Goal: Task Accomplishment & Management: Use online tool/utility

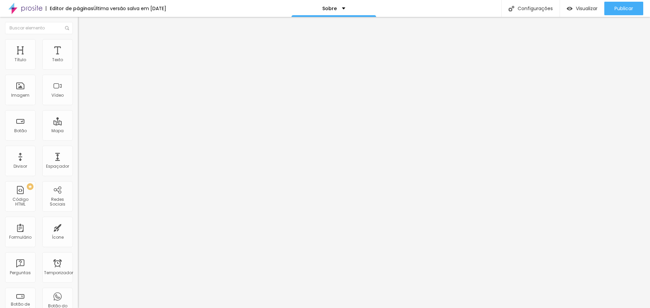
click at [78, 44] on img at bounding box center [81, 42] width 6 height 6
click at [613, 8] on button "Publicar" at bounding box center [623, 9] width 39 height 14
click at [78, 39] on img at bounding box center [81, 36] width 6 height 6
click at [83, 25] on img "button" at bounding box center [85, 24] width 5 height 5
click at [628, 12] on font "Publicar" at bounding box center [624, 8] width 19 height 7
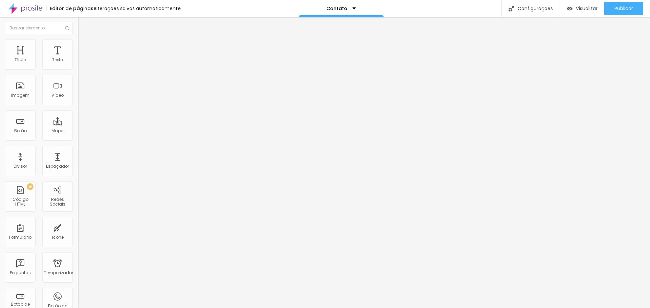
click at [88, 79] on font "Conectar contas" at bounding box center [110, 75] width 44 height 7
click at [116, 70] on font "clique aqui" at bounding box center [128, 67] width 24 height 6
click at [629, 14] on div "Publicar" at bounding box center [624, 9] width 19 height 14
click at [579, 5] on font "Visualizar" at bounding box center [587, 8] width 22 height 7
click at [78, 44] on img at bounding box center [81, 42] width 6 height 6
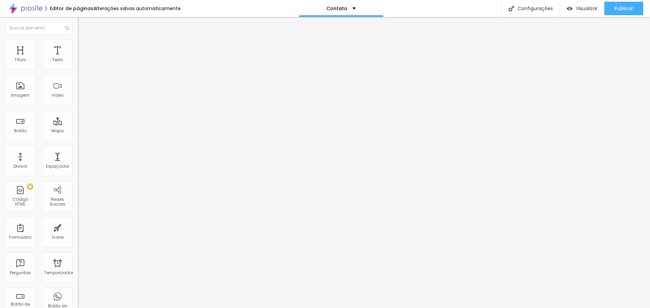
click at [78, 46] on li "Avançado" at bounding box center [117, 49] width 78 height 7
click at [78, 44] on img at bounding box center [81, 42] width 6 height 6
click at [78, 39] on li "Conteúdo" at bounding box center [117, 36] width 78 height 7
click at [116, 70] on font "clique aqui" at bounding box center [128, 67] width 24 height 6
click at [621, 6] on font "Publicar" at bounding box center [624, 8] width 19 height 7
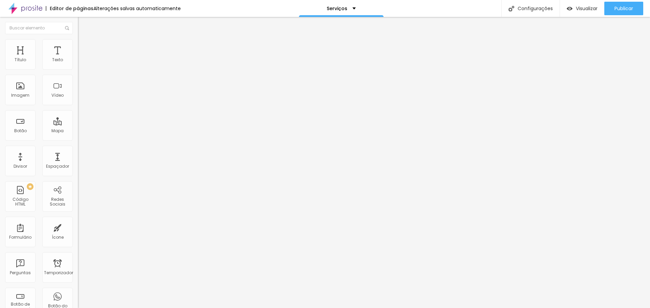
click at [78, 82] on font "Título 6" at bounding box center [84, 79] width 13 height 5
type input "78"
type input "77"
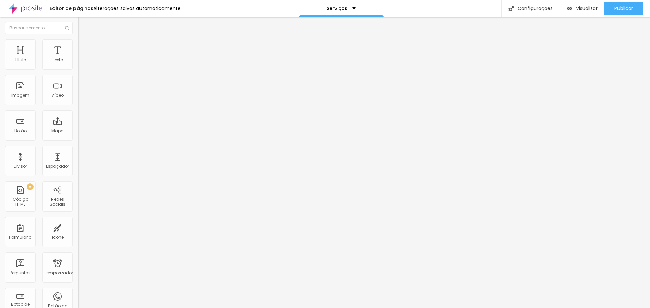
type input "76"
type input "75"
type input "74"
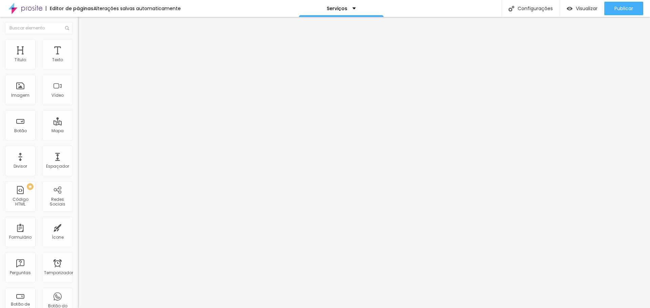
type input "74"
type input "73"
type input "72"
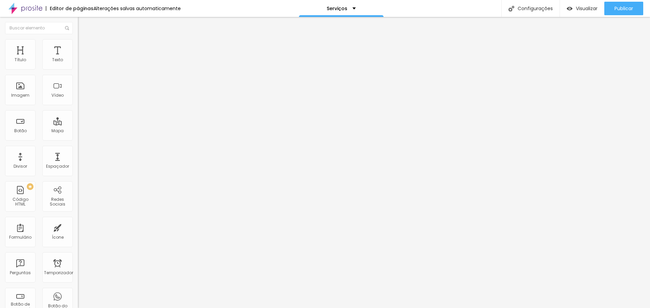
type input "71"
type input "70"
type input "71"
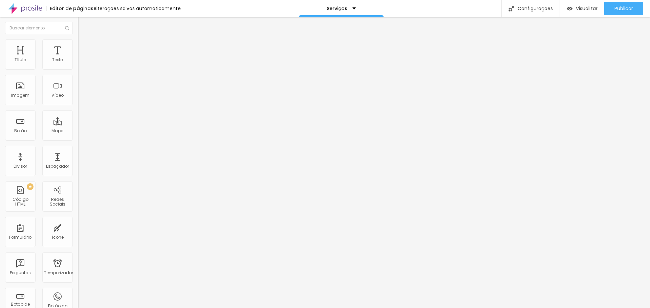
type input "71"
type input "72"
type input "73"
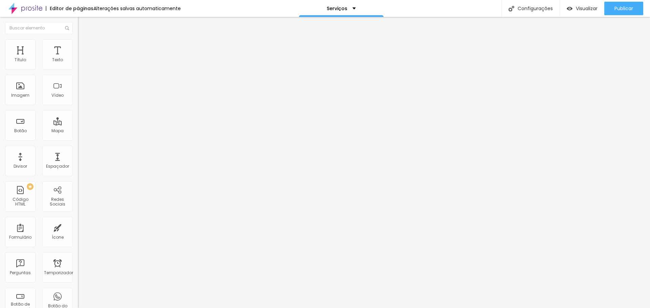
type input "74"
click at [78, 162] on input "range" at bounding box center [100, 164] width 44 height 5
click at [78, 58] on font "Título 1" at bounding box center [89, 53] width 23 height 9
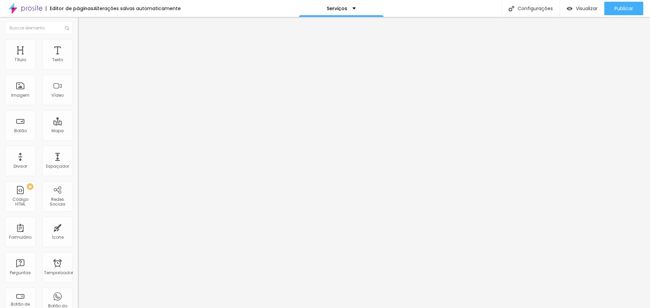
click at [78, 29] on button "Editar nulo" at bounding box center [117, 25] width 78 height 16
click at [57, 64] on div "Texto" at bounding box center [57, 54] width 30 height 30
click at [78, 45] on li "Avançado" at bounding box center [117, 42] width 78 height 7
click at [84, 40] on font "Estilo" at bounding box center [89, 37] width 10 height 6
click at [81, 62] on icon "button" at bounding box center [82, 61] width 3 height 3
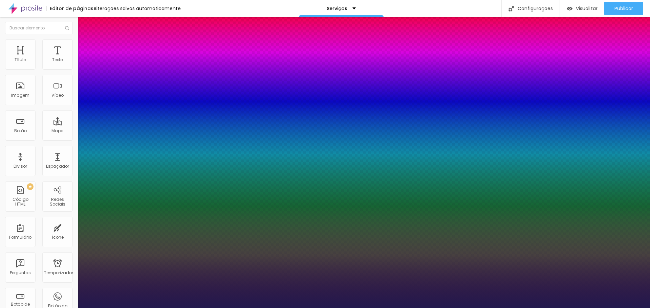
type input "1"
drag, startPoint x: 68, startPoint y: 70, endPoint x: 68, endPoint y: 80, distance: 10.5
click at [68, 308] on div at bounding box center [325, 308] width 650 height 0
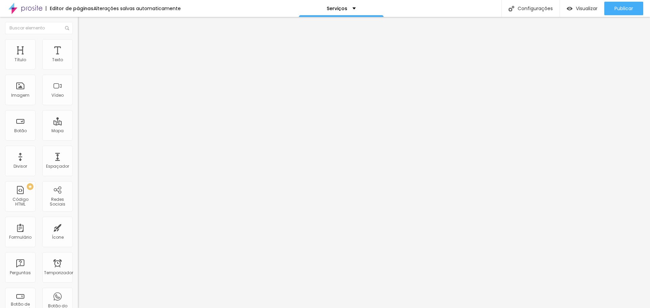
click at [84, 47] on font "Avançado" at bounding box center [95, 44] width 22 height 6
click at [78, 44] on li "Avançado" at bounding box center [117, 42] width 78 height 7
type input "17"
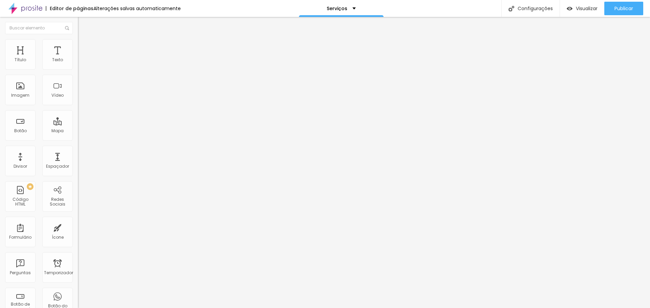
type input "18"
type input "19"
type input "20"
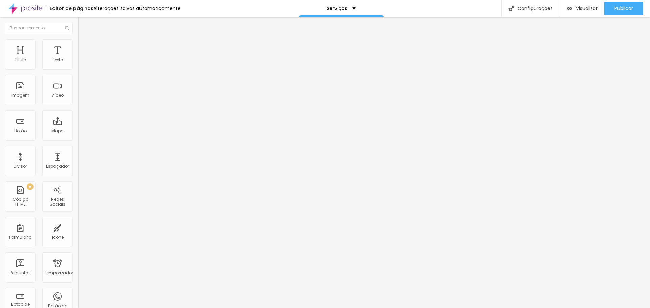
type input "20"
type input "21"
type input "20"
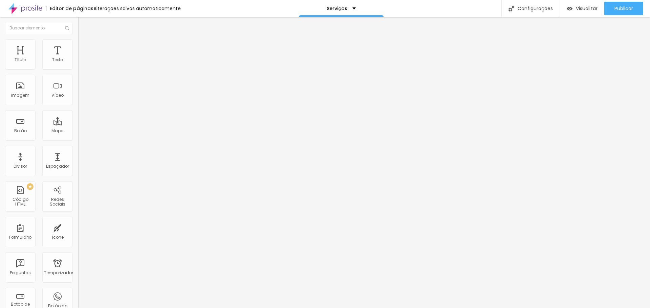
type input "19"
type input "18"
type input "16"
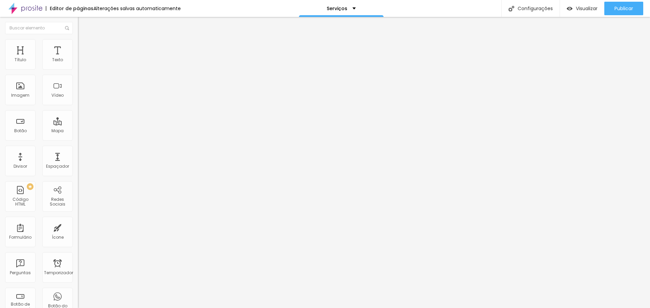
type input "16"
type input "15"
type input "14"
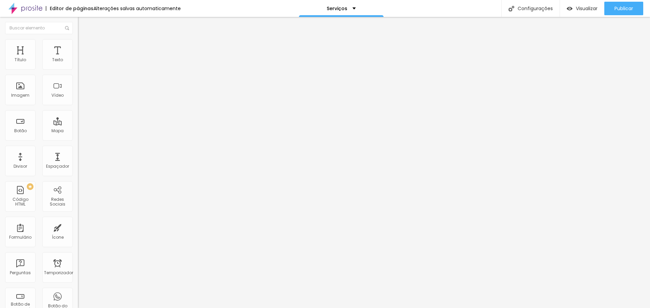
type input "13"
type input "12"
type input "11"
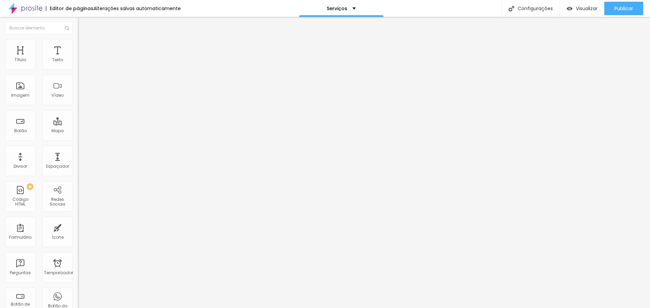
type input "11"
type input "10"
type input "9"
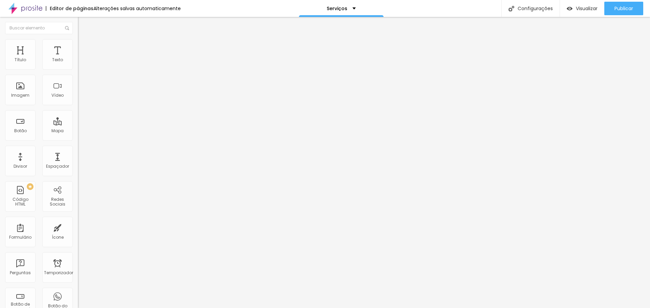
type input "8"
type input "7"
type input "6"
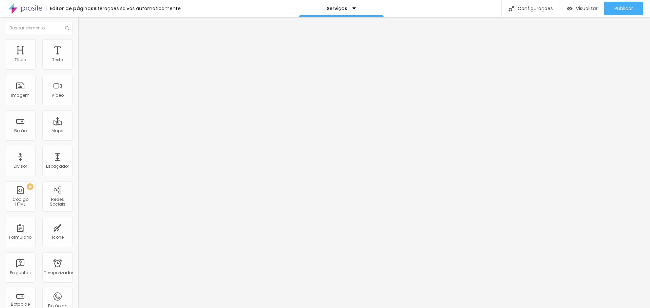
type input "6"
type input "7"
drag, startPoint x: 23, startPoint y: 66, endPoint x: 19, endPoint y: 66, distance: 3.7
type input "7"
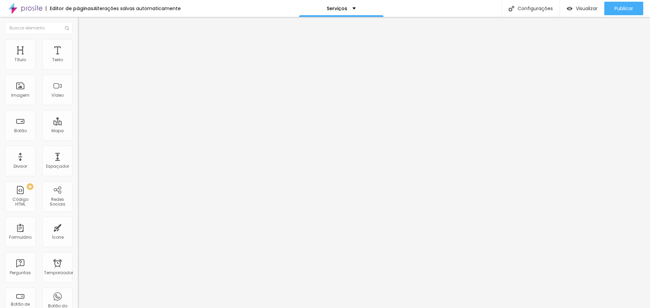
click at [78, 125] on input "range" at bounding box center [100, 127] width 44 height 5
click at [78, 65] on button "button" at bounding box center [82, 61] width 9 height 7
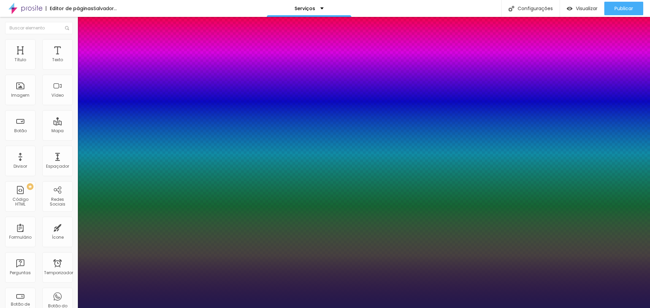
type input "1"
click at [47, 308] on div at bounding box center [325, 308] width 650 height 0
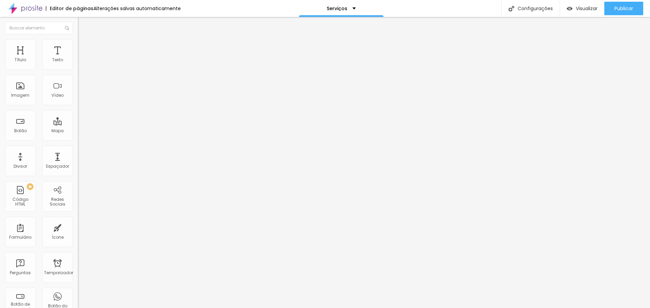
click at [78, 39] on img at bounding box center [81, 42] width 6 height 6
type input "13"
type input "16"
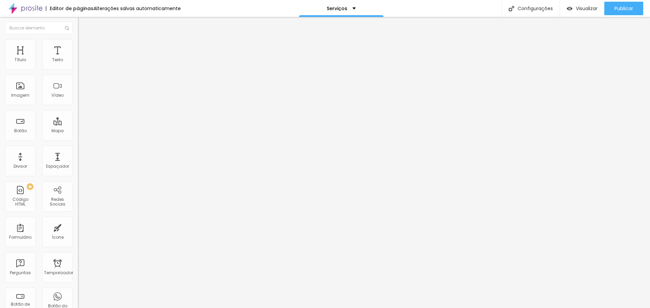
type input "18"
type input "20"
type input "21"
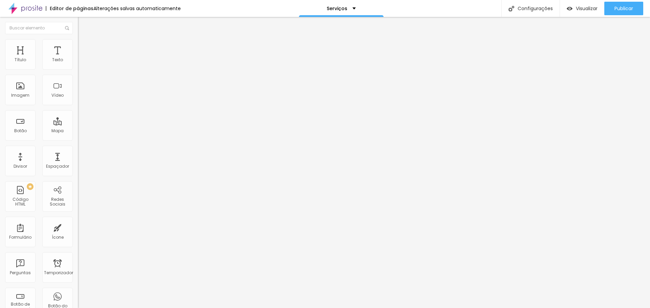
type input "21"
type input "20"
type input "18"
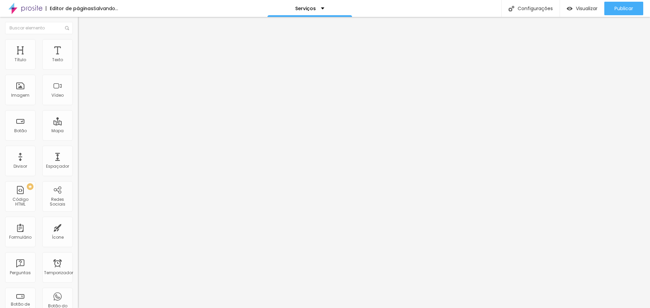
type input "16"
type input "15"
type input "14"
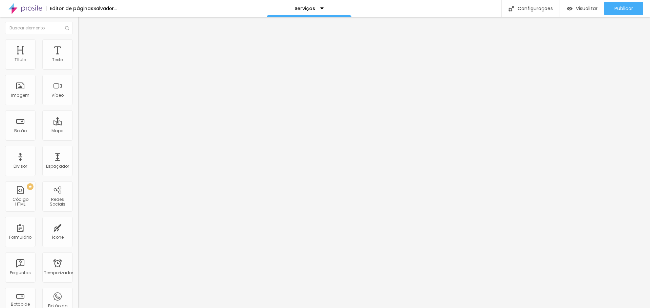
type input "14"
type input "13"
type input "12"
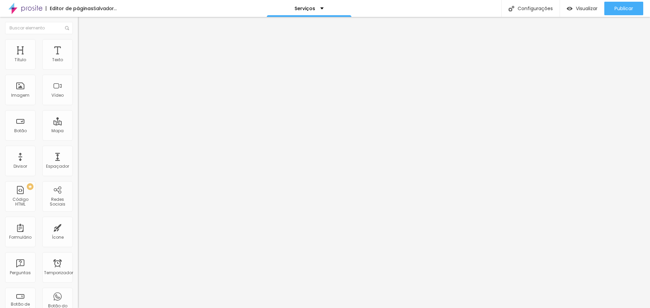
type input "11"
type input "10"
type input "9"
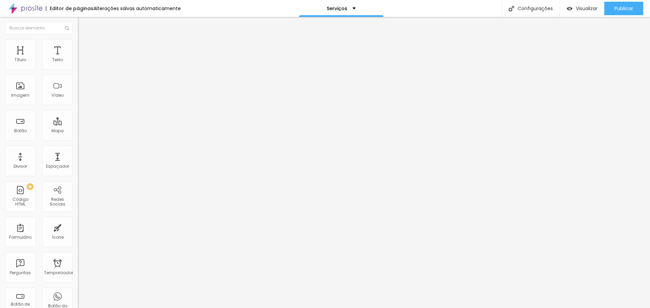
type input "9"
type input "8"
type input "7"
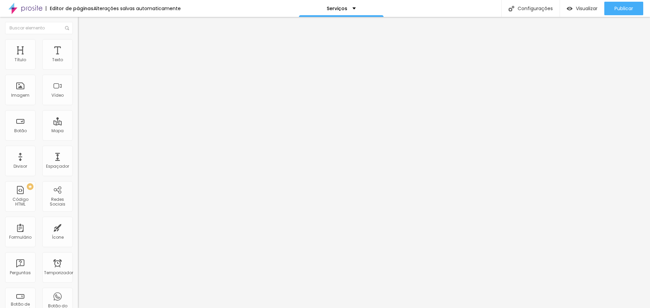
type input "7"
click at [78, 220] on input "range" at bounding box center [100, 222] width 44 height 5
click at [78, 38] on ul "Estilo Avançado" at bounding box center [117, 40] width 78 height 14
click at [84, 40] on font "Estilo" at bounding box center [89, 37] width 10 height 6
click at [78, 28] on button "Editar nulo" at bounding box center [117, 25] width 78 height 16
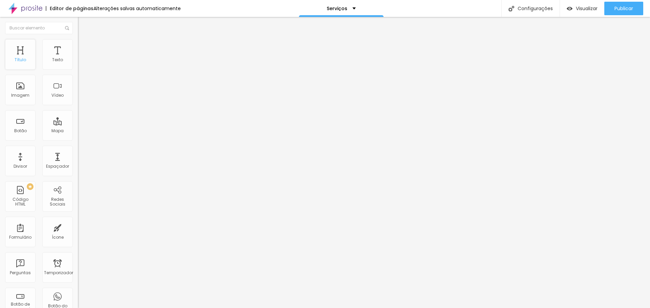
click at [26, 56] on div "Título" at bounding box center [20, 54] width 30 height 30
click at [78, 41] on img at bounding box center [81, 42] width 6 height 6
click at [78, 39] on img at bounding box center [81, 36] width 6 height 6
click at [78, 64] on font "Título 2" at bounding box center [89, 60] width 22 height 8
click at [78, 58] on font "Título 1" at bounding box center [89, 53] width 23 height 9
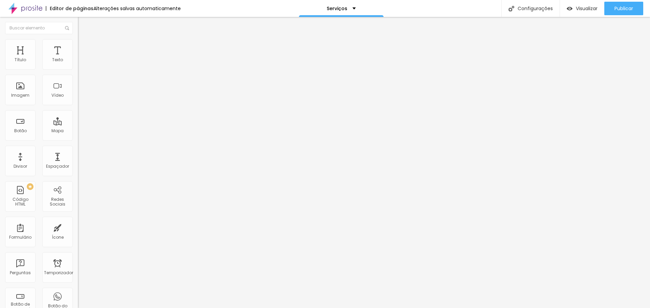
click at [78, 82] on span "Título 6" at bounding box center [84, 79] width 13 height 6
click at [78, 57] on span "Título 1" at bounding box center [89, 54] width 23 height 6
click at [84, 47] on font "Avançado" at bounding box center [95, 44] width 22 height 6
click at [621, 12] on font "Publicar" at bounding box center [624, 8] width 19 height 7
click at [600, 49] on font "Visualizar página" at bounding box center [594, 52] width 38 height 6
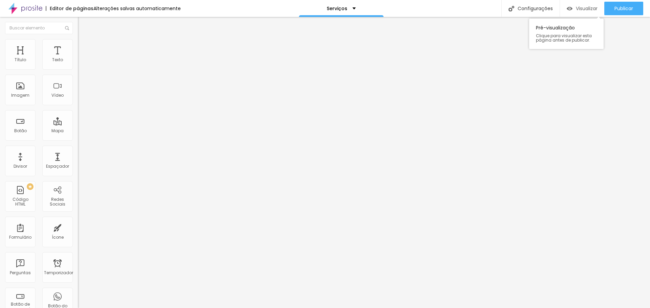
click at [581, 8] on font "Visualizar" at bounding box center [587, 8] width 22 height 7
type input "73"
type input "74"
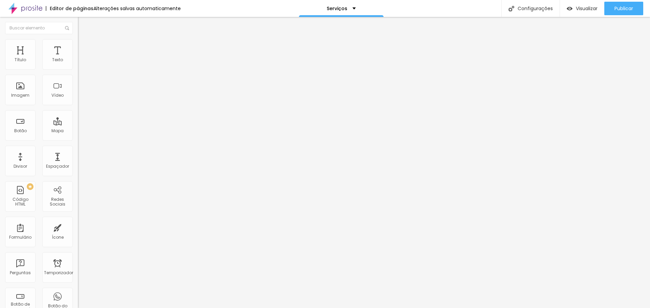
type input "75"
type input "76"
type input "77"
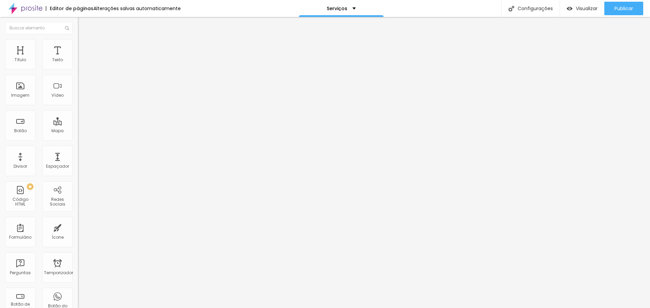
type input "77"
type input "78"
type input "79"
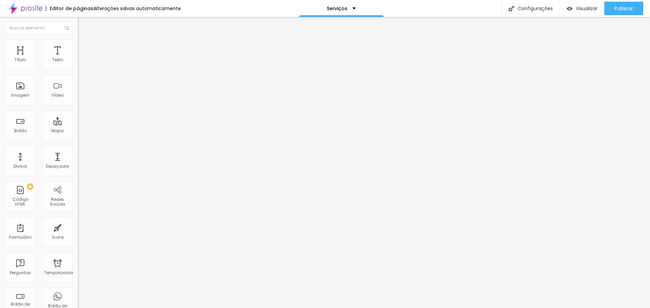
type input "80"
type input "81"
type input "80"
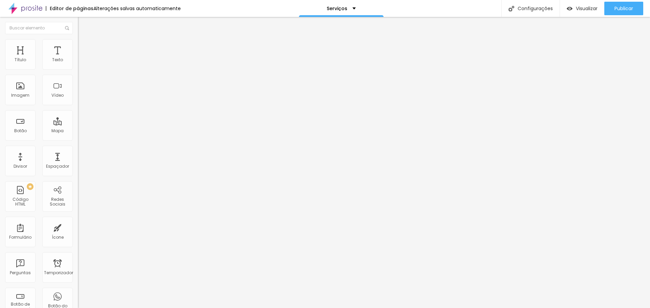
type input "80"
type input "79"
type input "78"
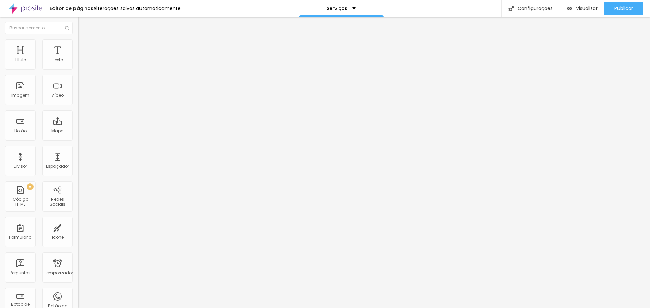
type input "78"
click at [78, 160] on input "range" at bounding box center [100, 162] width 44 height 5
click at [78, 45] on li "Avançado" at bounding box center [117, 42] width 78 height 7
click at [78, 46] on ul "Estilo Avançado" at bounding box center [117, 40] width 78 height 14
click at [84, 40] on font "Estilo" at bounding box center [89, 37] width 10 height 6
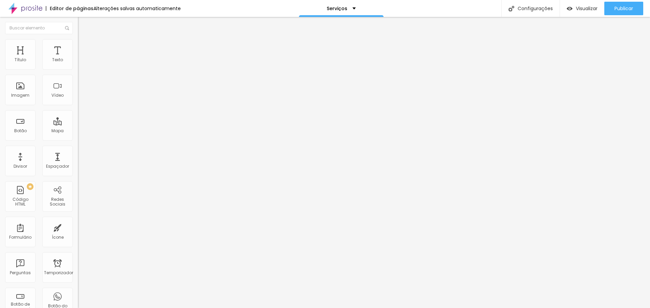
click at [84, 57] on span "Título 1" at bounding box center [95, 54] width 23 height 6
click at [78, 40] on img at bounding box center [81, 42] width 6 height 6
click at [584, 15] on div "Visualizar" at bounding box center [582, 9] width 31 height 14
click at [57, 55] on div "Texto" at bounding box center [57, 54] width 30 height 30
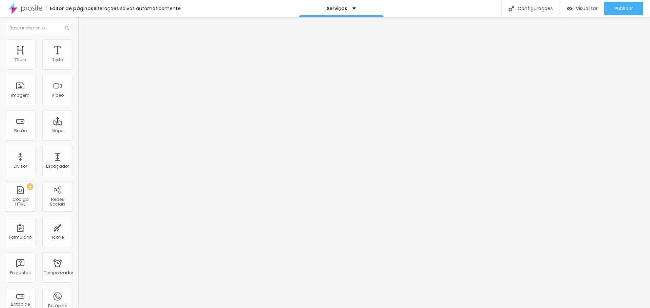
click at [81, 63] on icon "button" at bounding box center [83, 61] width 4 height 4
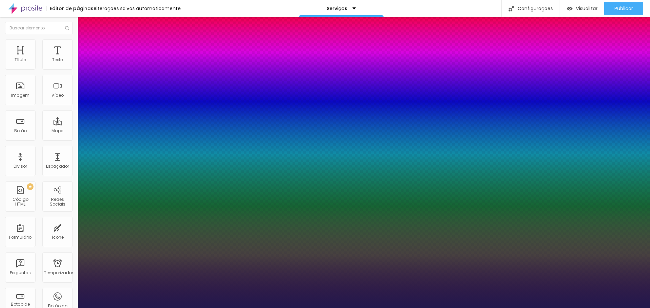
type input "1"
type input "18"
type input "1"
type input "19"
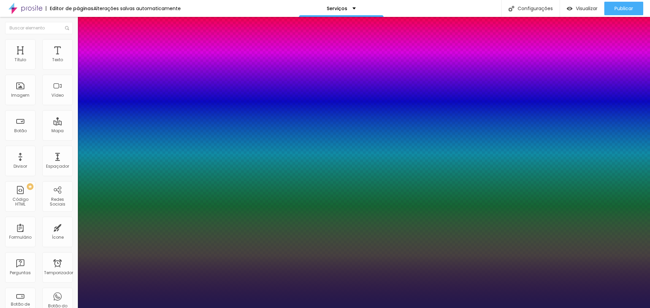
type input "19"
type input "1"
type input "20"
type input "1"
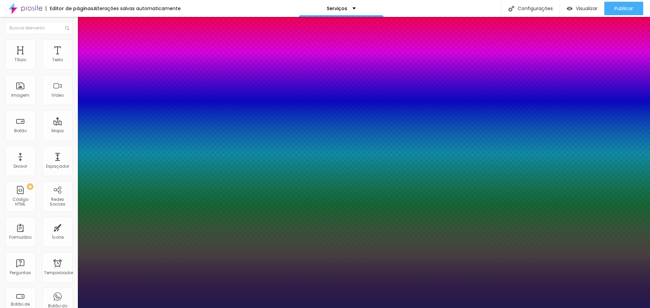
type input "21"
type input "1"
type input "22"
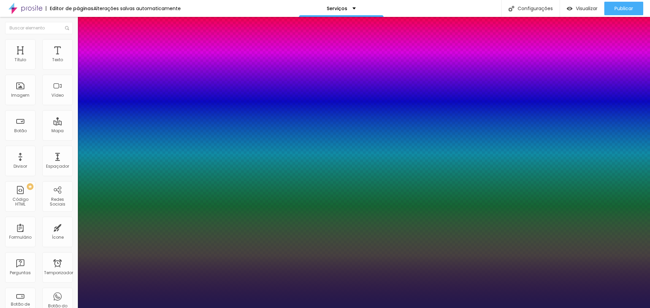
type input "1"
type input "23"
type input "1"
type input "24"
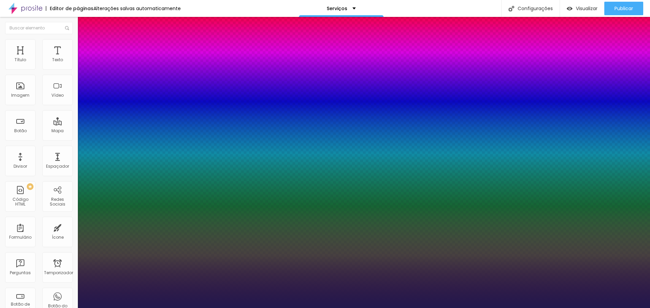
type input "24"
type input "1"
type input "25"
type input "1"
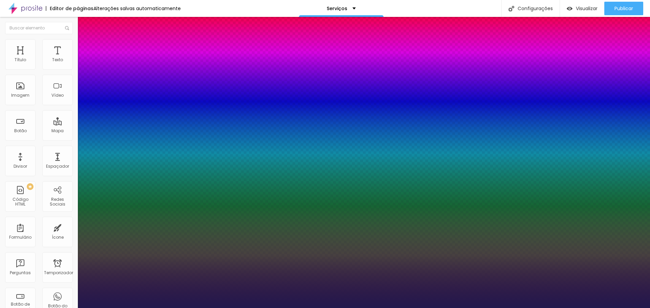
type input "26"
type input "1"
type input "27"
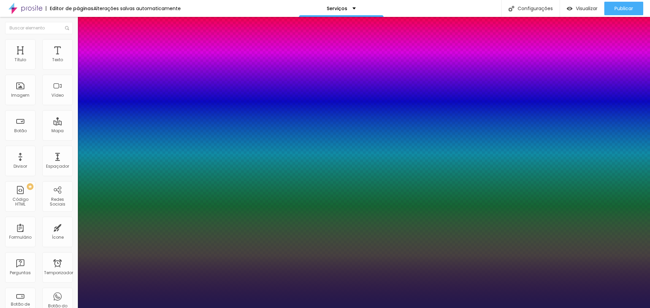
type input "1"
type input "28"
type input "1"
type input "30"
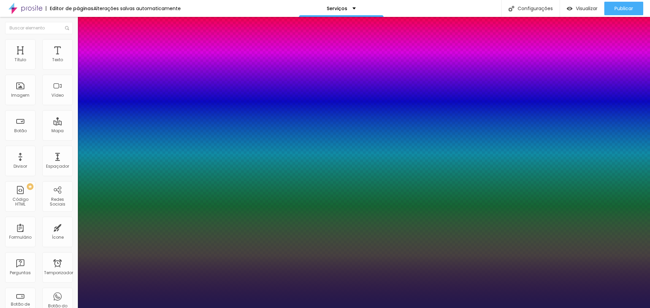
type input "30"
type input "1"
type input "31"
type input "1"
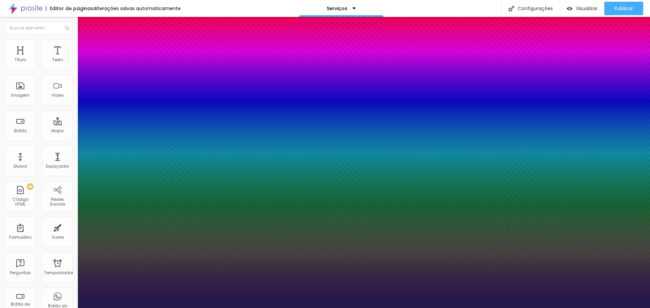
type input "32"
type input "1"
type input "33"
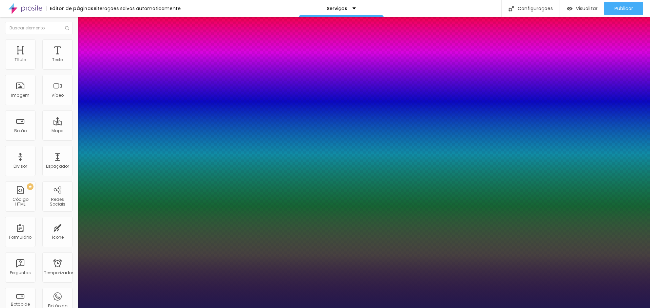
type input "1"
type input "34"
type input "1"
type input "35"
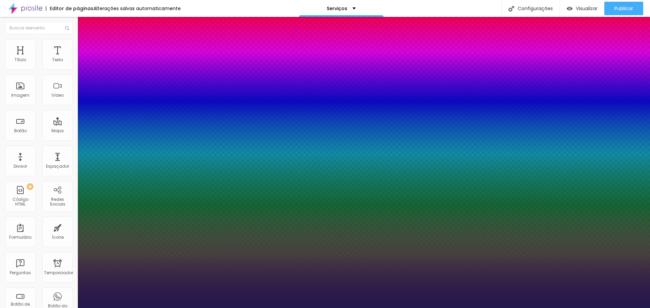
type input "35"
type input "1"
type input "36"
type input "1"
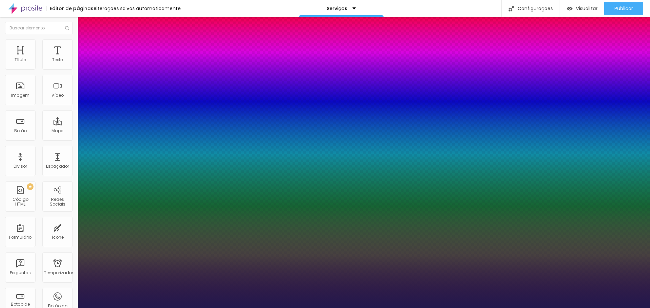
type input "37"
type input "1"
type input "39"
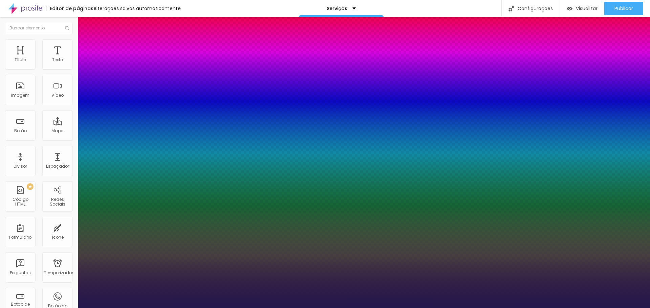
type input "1"
type input "40"
type input "1"
type input "42"
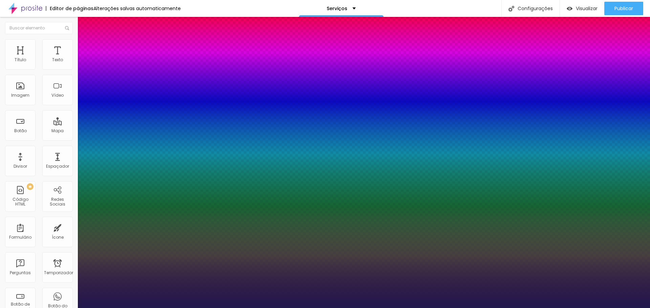
type input "42"
type input "1"
type input "44"
type input "1"
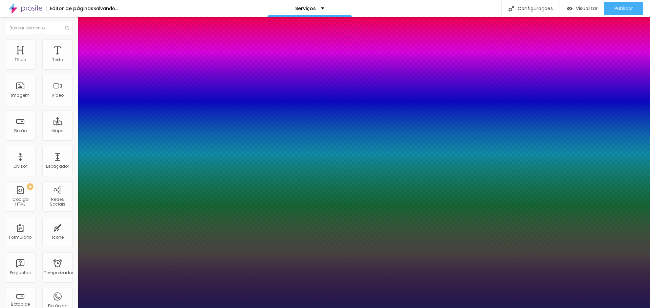
drag, startPoint x: 92, startPoint y: 115, endPoint x: 124, endPoint y: 121, distance: 32.1
drag, startPoint x: 87, startPoint y: 147, endPoint x: 81, endPoint y: 146, distance: 6.1
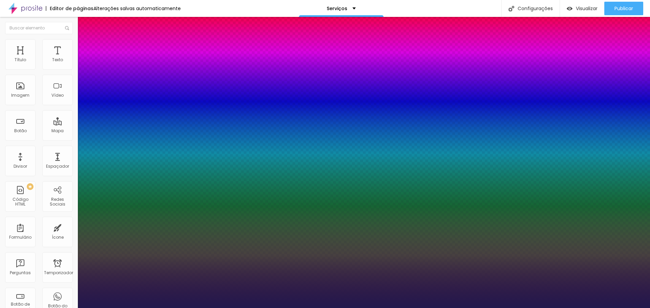
drag, startPoint x: 111, startPoint y: 162, endPoint x: 102, endPoint y: 166, distance: 9.9
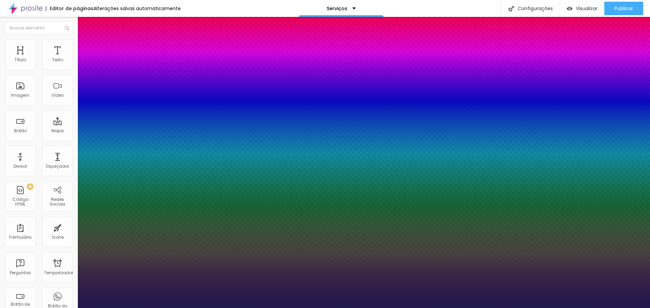
click at [373, 308] on div at bounding box center [325, 308] width 650 height 0
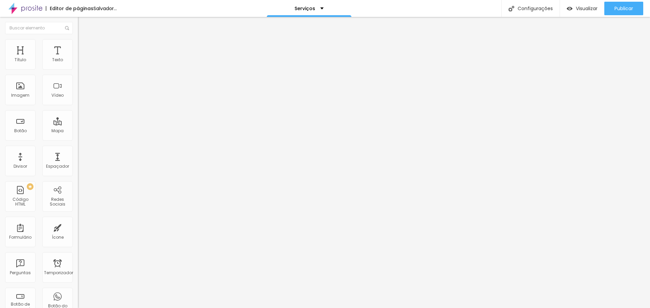
click at [78, 41] on img at bounding box center [81, 42] width 6 height 6
click at [78, 39] on ul "Estilo Avançado" at bounding box center [117, 40] width 78 height 14
click at [78, 39] on li "Estilo" at bounding box center [117, 36] width 78 height 7
click at [84, 47] on font "Avançado" at bounding box center [95, 44] width 22 height 6
click at [84, 40] on font "Estilo" at bounding box center [89, 37] width 10 height 6
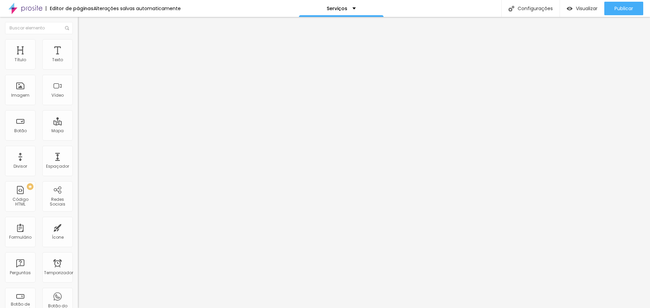
click at [81, 56] on icon "button" at bounding box center [83, 53] width 5 height 5
click at [81, 62] on icon "button" at bounding box center [82, 61] width 3 height 3
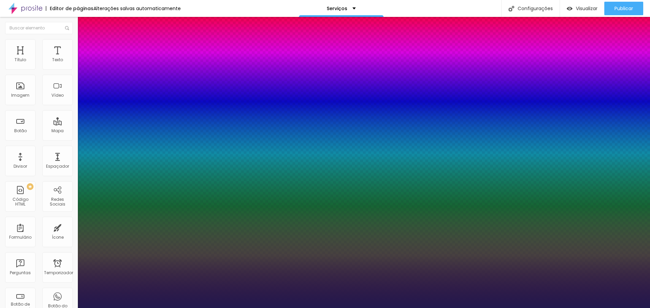
drag, startPoint x: 88, startPoint y: 131, endPoint x: 78, endPoint y: 124, distance: 12.6
drag, startPoint x: 91, startPoint y: 116, endPoint x: 124, endPoint y: 120, distance: 33.1
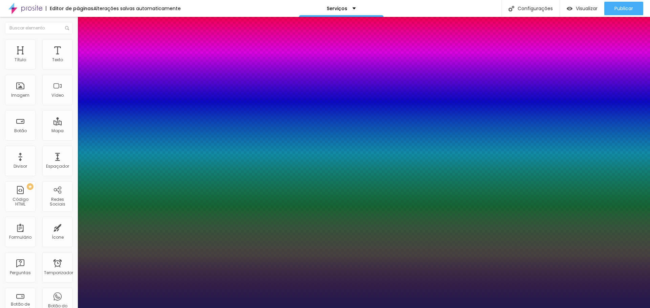
click at [39, 308] on div at bounding box center [325, 308] width 650 height 0
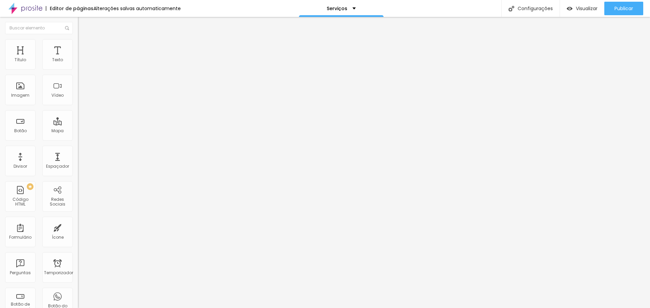
click at [78, 86] on button "button" at bounding box center [82, 84] width 9 height 7
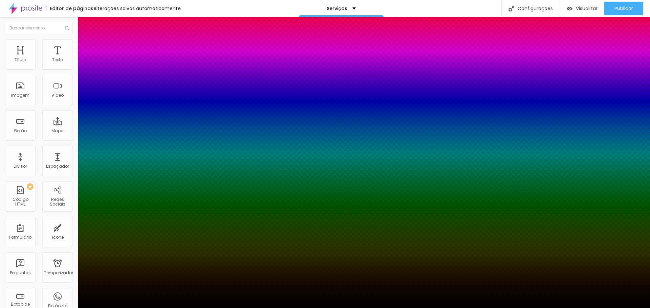
click at [121, 308] on div at bounding box center [325, 313] width 650 height 0
click at [53, 308] on div at bounding box center [325, 308] width 650 height 0
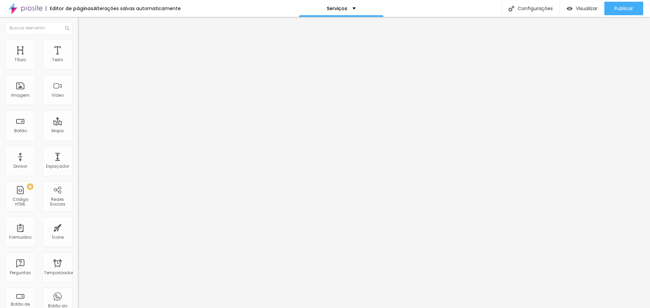
click at [81, 85] on icon "button" at bounding box center [83, 84] width 4 height 4
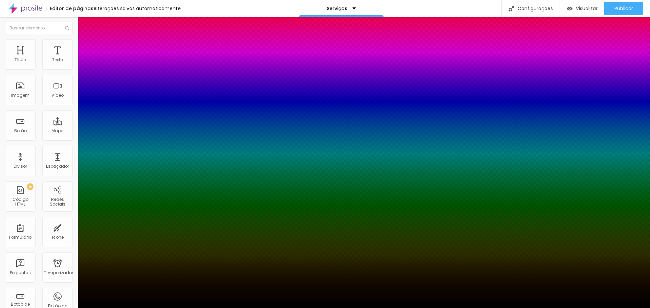
click at [129, 308] on div at bounding box center [325, 313] width 650 height 0
click at [57, 308] on div at bounding box center [325, 308] width 650 height 0
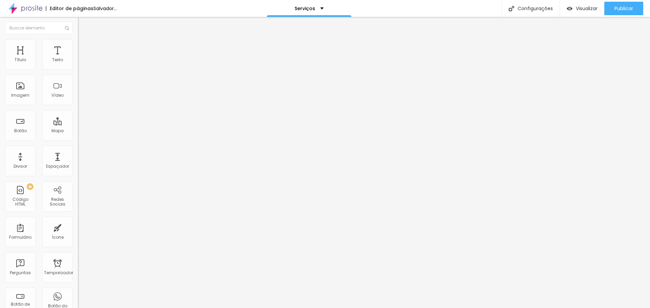
click at [78, 42] on img at bounding box center [81, 42] width 6 height 6
click at [84, 40] on font "Estilo" at bounding box center [89, 37] width 10 height 6
click at [78, 68] on div "Tipografia Voltar ao padrão Sombra DESATIVADO Voltar ao padrão" at bounding box center [117, 67] width 78 height 42
click at [81, 63] on icon "button" at bounding box center [83, 61] width 4 height 4
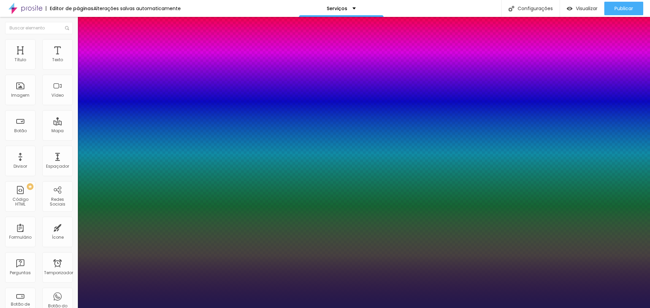
click at [167, 308] on div at bounding box center [325, 308] width 650 height 0
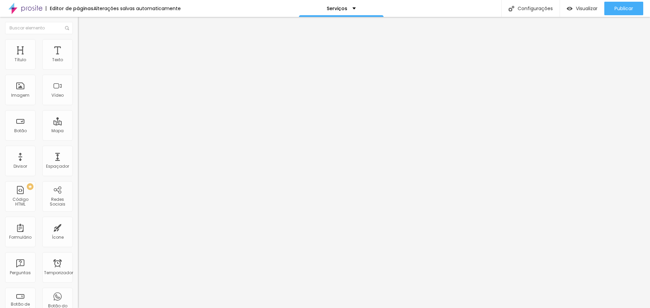
click at [81, 62] on icon "button" at bounding box center [82, 61] width 3 height 3
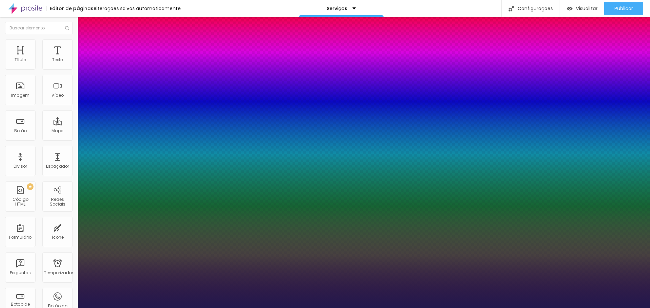
click at [57, 308] on div at bounding box center [325, 308] width 650 height 0
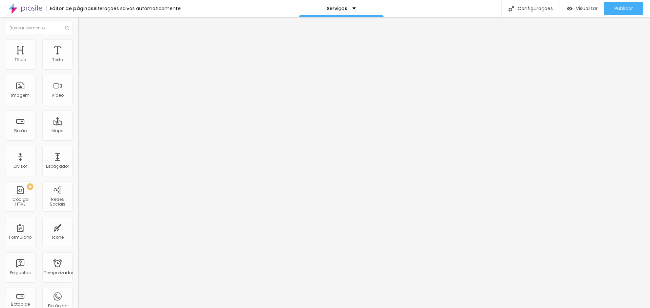
click at [81, 56] on icon "button" at bounding box center [83, 53] width 5 height 5
click at [81, 62] on icon "button" at bounding box center [82, 61] width 3 height 3
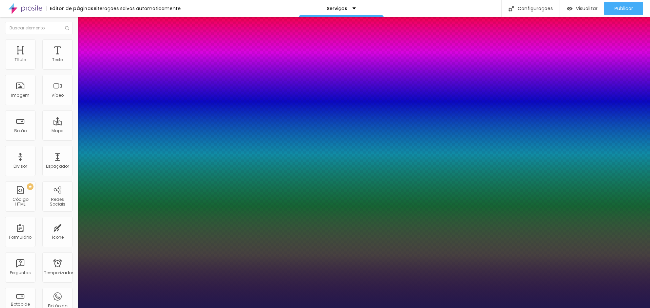
drag, startPoint x: 92, startPoint y: 115, endPoint x: 124, endPoint y: 123, distance: 32.3
click at [306, 308] on div at bounding box center [325, 308] width 650 height 0
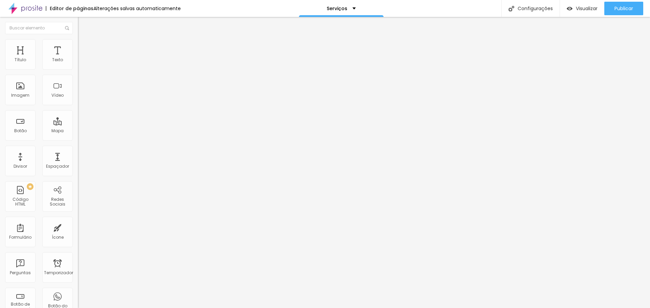
click at [78, 65] on button "button" at bounding box center [82, 61] width 9 height 7
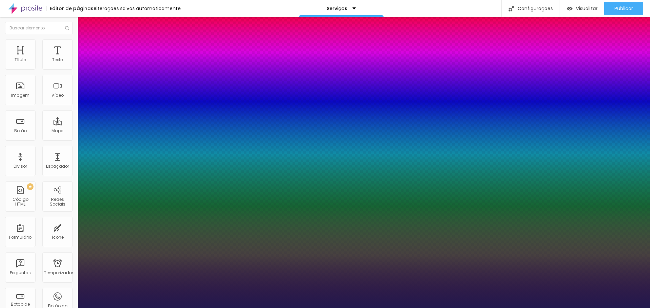
click at [356, 308] on div at bounding box center [325, 308] width 650 height 0
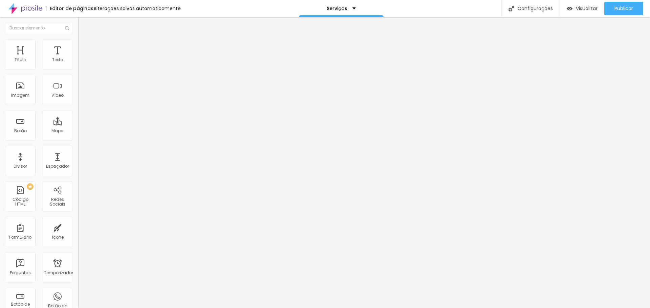
click at [81, 62] on icon "button" at bounding box center [82, 61] width 3 height 3
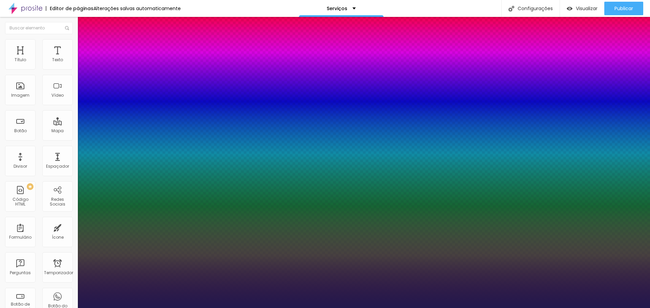
click at [366, 308] on div at bounding box center [325, 308] width 650 height 0
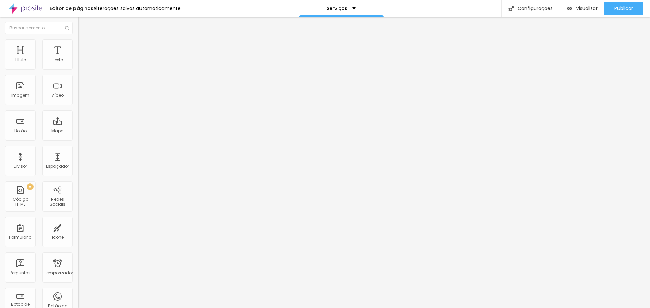
click at [84, 46] on font "Avançado" at bounding box center [95, 44] width 22 height 6
click at [78, 39] on li "Estilo" at bounding box center [117, 36] width 78 height 7
click at [81, 62] on icon "button" at bounding box center [82, 61] width 3 height 3
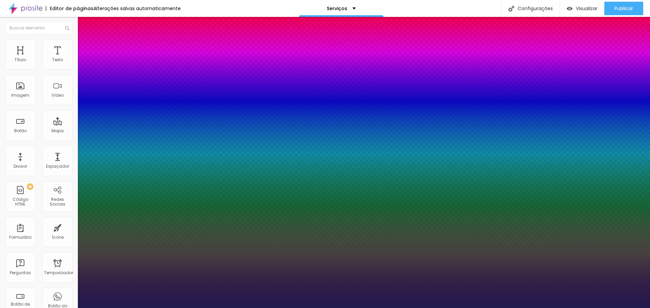
click at [236, 308] on div at bounding box center [325, 308] width 650 height 0
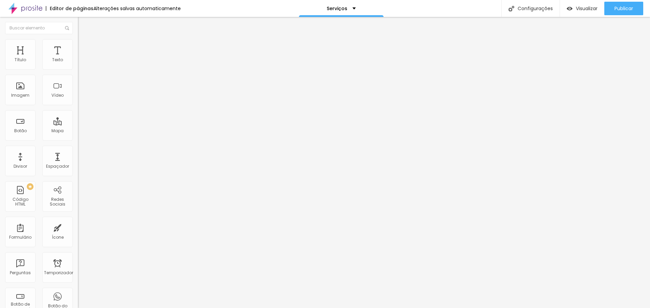
click at [78, 43] on img at bounding box center [81, 42] width 6 height 6
click at [84, 40] on font "Estilo" at bounding box center [89, 37] width 10 height 6
click at [81, 63] on icon "button" at bounding box center [83, 61] width 4 height 4
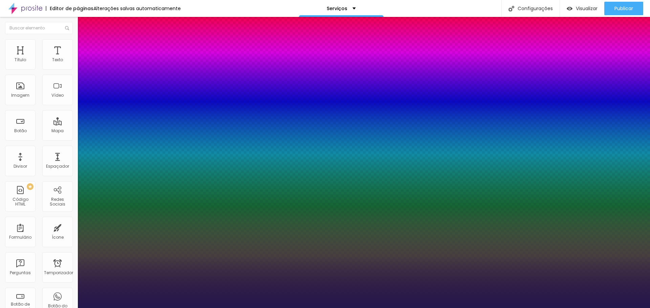
click at [238, 308] on div at bounding box center [325, 308] width 650 height 0
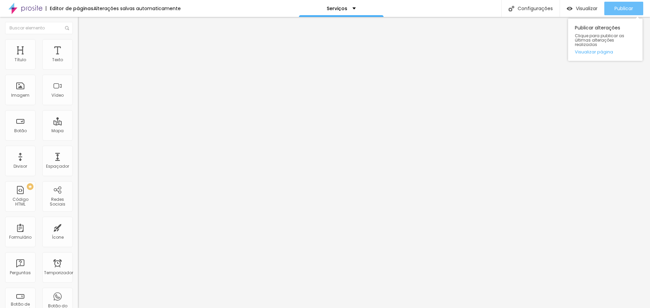
click at [618, 7] on font "Publicar" at bounding box center [624, 8] width 19 height 7
click at [626, 12] on font "Publicar" at bounding box center [624, 8] width 19 height 7
